Goal: Transaction & Acquisition: Purchase product/service

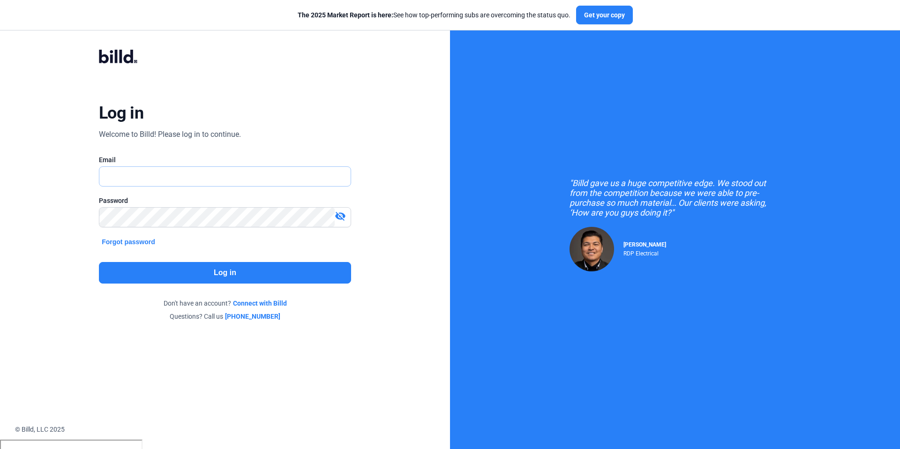
click at [230, 175] on input "text" at bounding box center [224, 176] width 251 height 19
type input "[PERSON_NAME][EMAIL_ADDRESS][DOMAIN_NAME]"
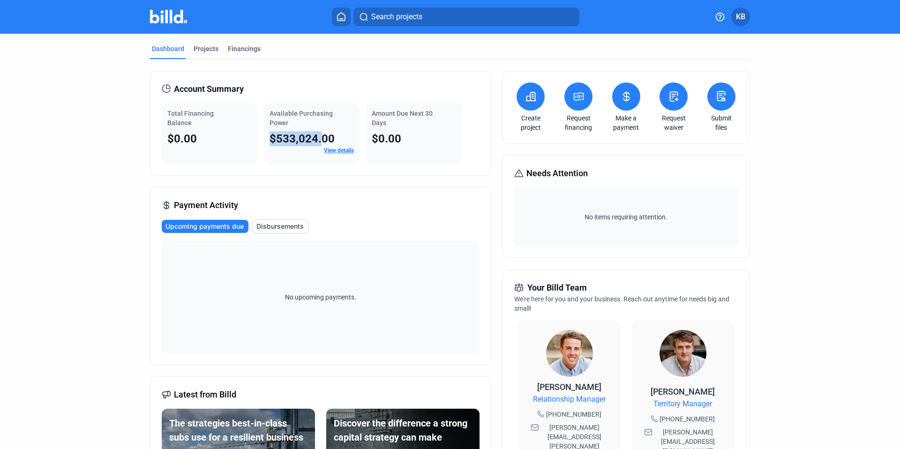
drag, startPoint x: 268, startPoint y: 140, endPoint x: 364, endPoint y: 149, distance: 96.5
click at [327, 143] on span "$533,024.00" at bounding box center [302, 138] width 65 height 13
click at [369, 201] on div "Payment Activity Upcoming payments due Disbursements No upcoming payments." at bounding box center [320, 276] width 341 height 178
drag, startPoint x: 331, startPoint y: 138, endPoint x: 287, endPoint y: 134, distance: 44.2
click at [306, 136] on span "$533,024.00" at bounding box center [302, 138] width 65 height 13
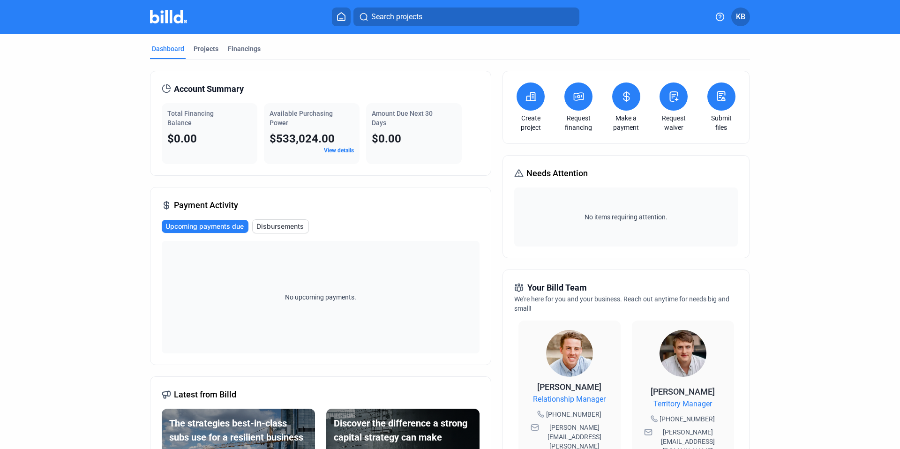
click at [311, 124] on div "Available Purchasing Power" at bounding box center [312, 118] width 84 height 19
drag, startPoint x: 274, startPoint y: 138, endPoint x: 279, endPoint y: 149, distance: 11.5
click at [248, 136] on div "Total Financing Balance $0.00 Available Purchasing Power $533,024.00 View detai…" at bounding box center [321, 133] width 318 height 61
click at [520, 104] on button at bounding box center [531, 97] width 28 height 28
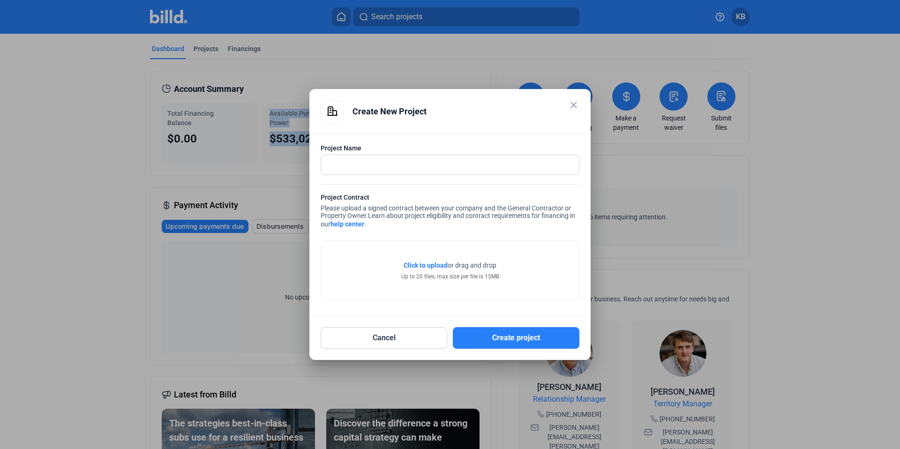
click at [577, 100] on mat-icon "close" at bounding box center [573, 104] width 11 height 11
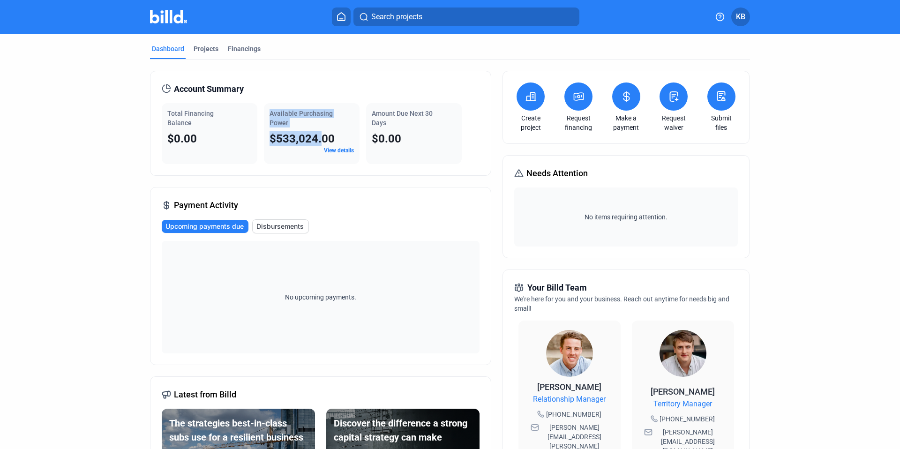
click at [580, 97] on icon at bounding box center [579, 96] width 12 height 11
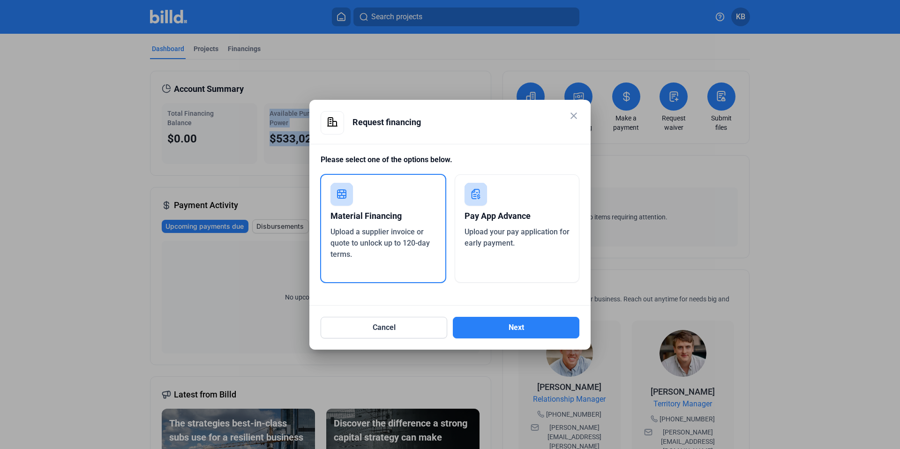
click at [394, 272] on div "Material Financing Upload a supplier invoice or quote to unlock up to 120-day t…" at bounding box center [383, 228] width 126 height 109
click at [485, 329] on button "Next" at bounding box center [516, 328] width 127 height 22
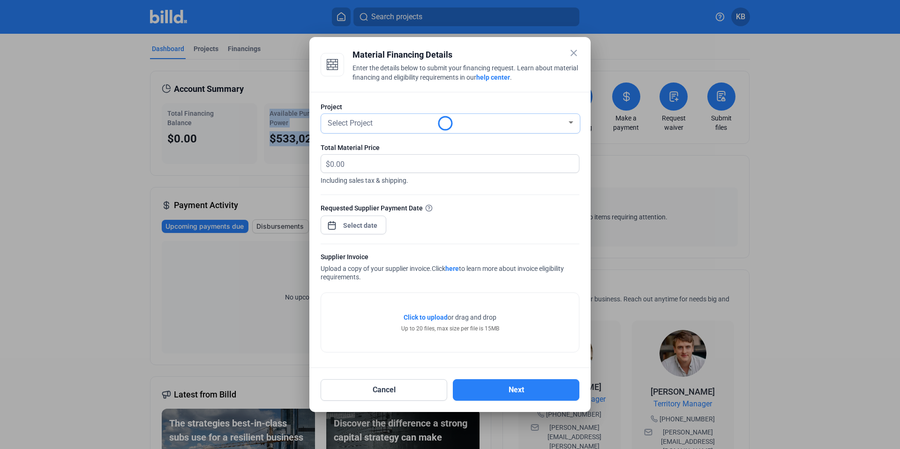
click at [382, 125] on div "Select Project" at bounding box center [446, 122] width 241 height 13
click at [389, 139] on span "25-180 BIDMC ST-1 CRC Expansion" at bounding box center [405, 139] width 117 height 9
click at [367, 166] on input "text" at bounding box center [449, 164] width 238 height 18
type input "6,500"
click at [570, 53] on mat-icon "close" at bounding box center [573, 52] width 11 height 11
